Goal: Task Accomplishment & Management: Manage account settings

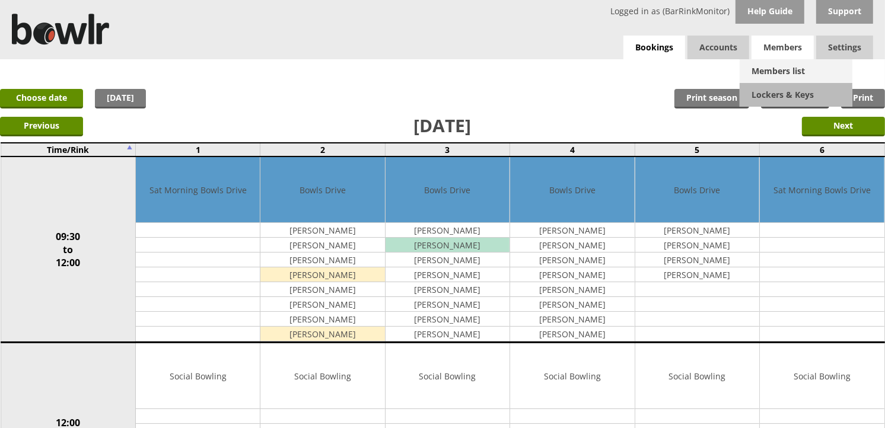
click at [767, 63] on link "Members list" at bounding box center [796, 71] width 113 height 24
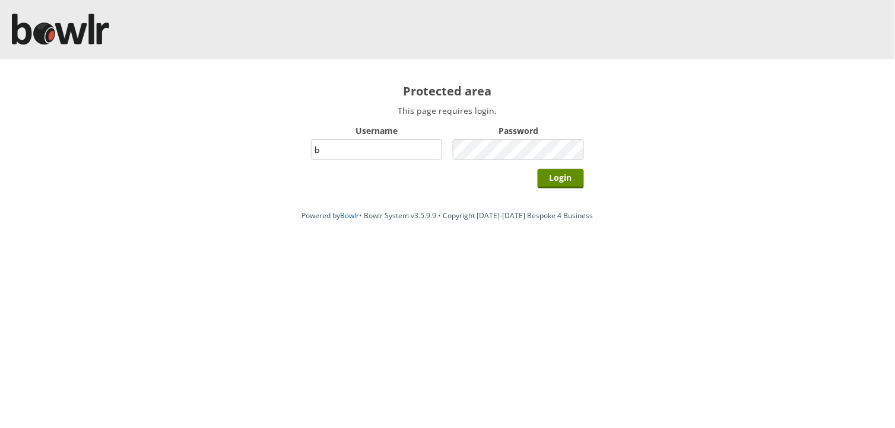
type input "BarRinkMonitor"
click at [554, 176] on input "Login" at bounding box center [561, 179] width 46 height 20
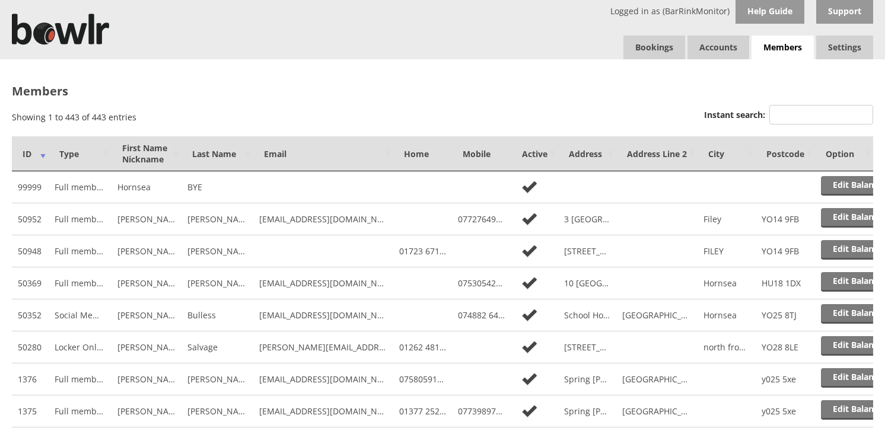
click at [810, 110] on input "Instant search:" at bounding box center [821, 115] width 104 height 20
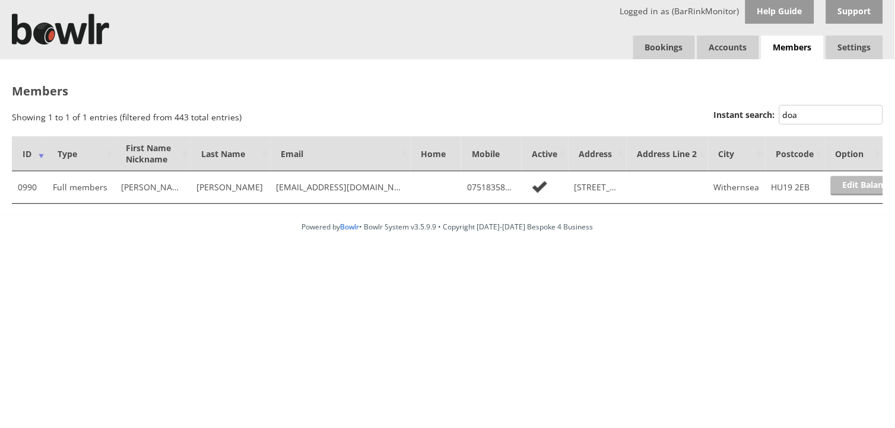
type input "doa"
click at [864, 185] on link "Edit Balance" at bounding box center [868, 186] width 74 height 20
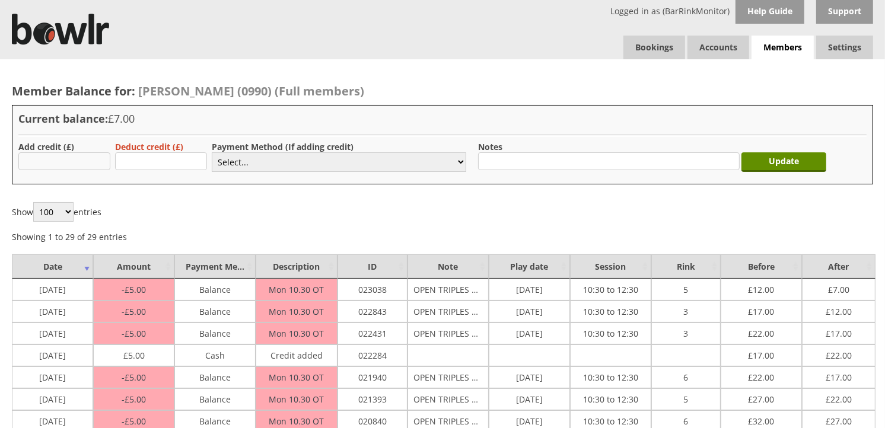
click at [56, 168] on input "text" at bounding box center [64, 161] width 92 height 18
type input "30.00"
click at [280, 169] on select "Select... Cash Card Cheque Bank Transfer Other Member Card Gift Voucher Balance" at bounding box center [339, 162] width 255 height 20
select select "2"
click at [212, 152] on select "Select... Cash Card Cheque Bank Transfer Other Member Card Gift Voucher Balance" at bounding box center [339, 162] width 255 height 20
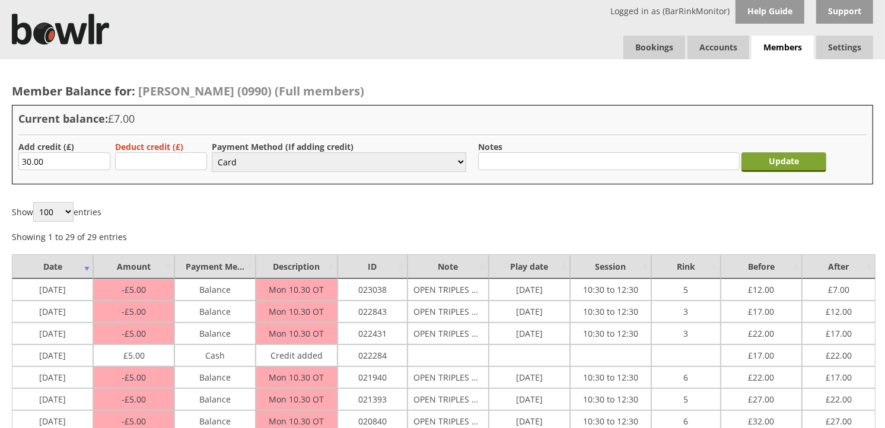
click at [788, 155] on input "Update" at bounding box center [784, 162] width 85 height 20
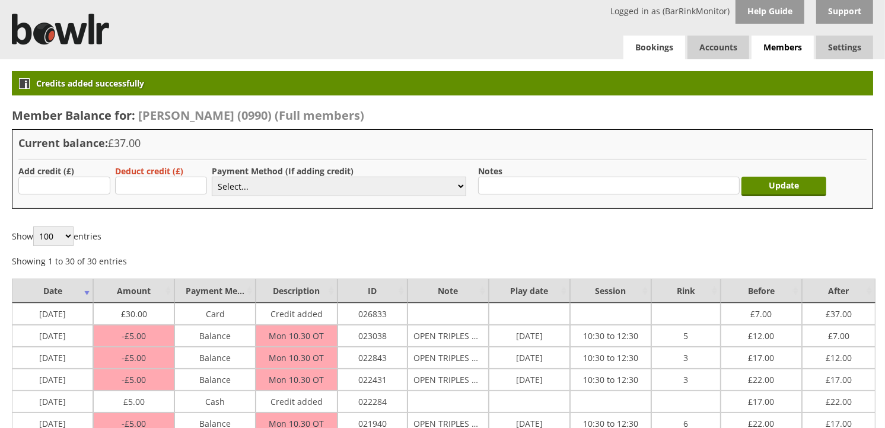
click at [648, 37] on link "Bookings" at bounding box center [655, 48] width 62 height 24
